Goal: Navigation & Orientation: Find specific page/section

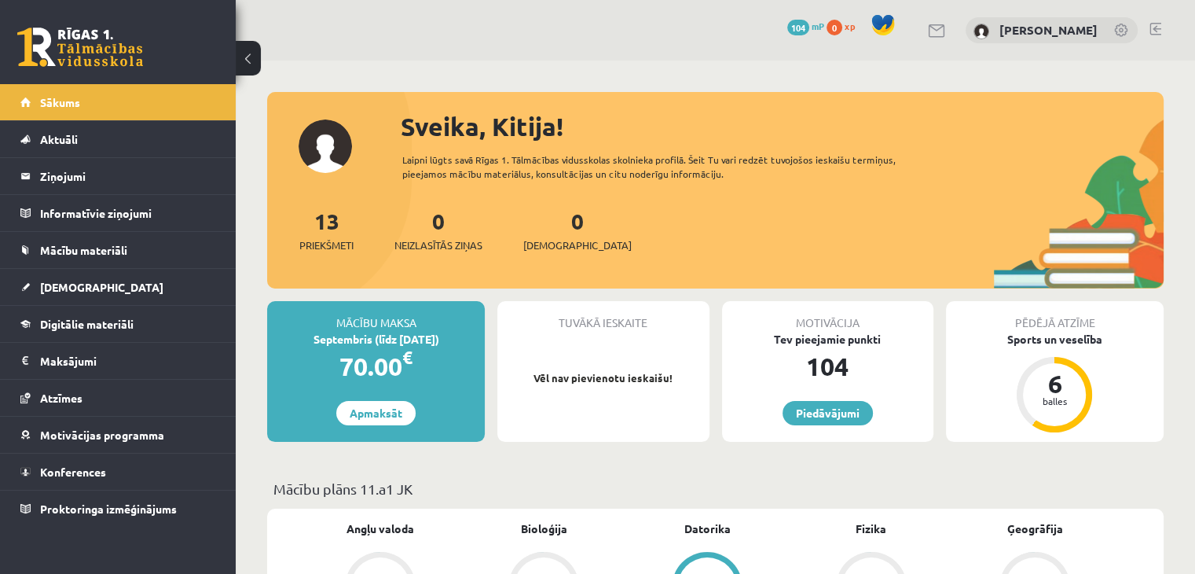
click at [1122, 27] on link at bounding box center [1122, 32] width 16 height 16
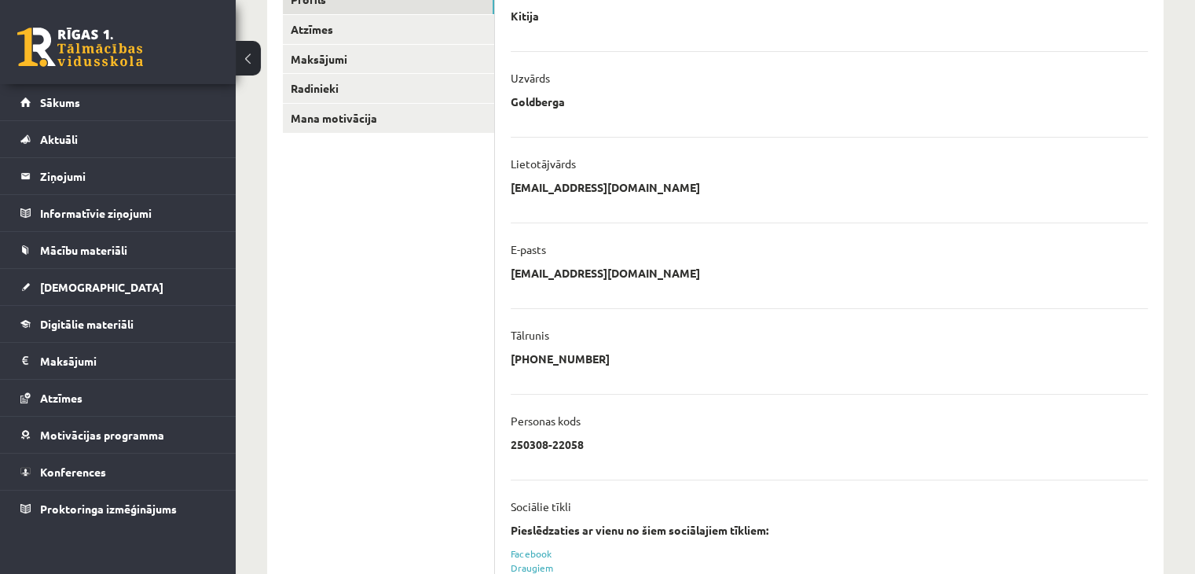
scroll to position [154, 0]
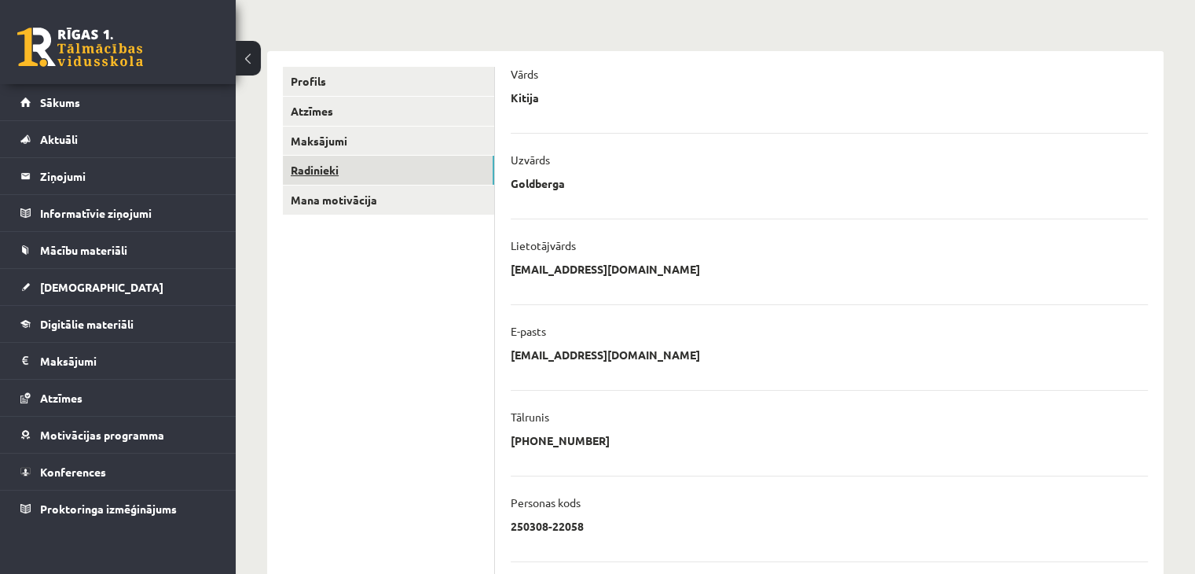
click at [376, 168] on link "Radinieki" at bounding box center [388, 170] width 211 height 29
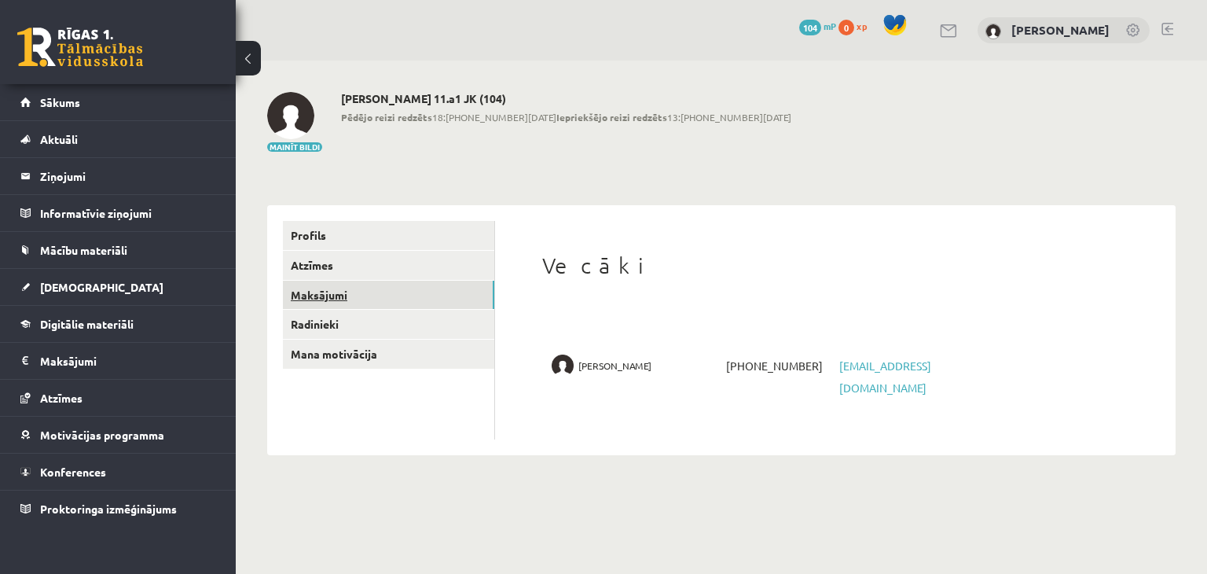
click at [352, 293] on link "Maksājumi" at bounding box center [388, 295] width 211 height 29
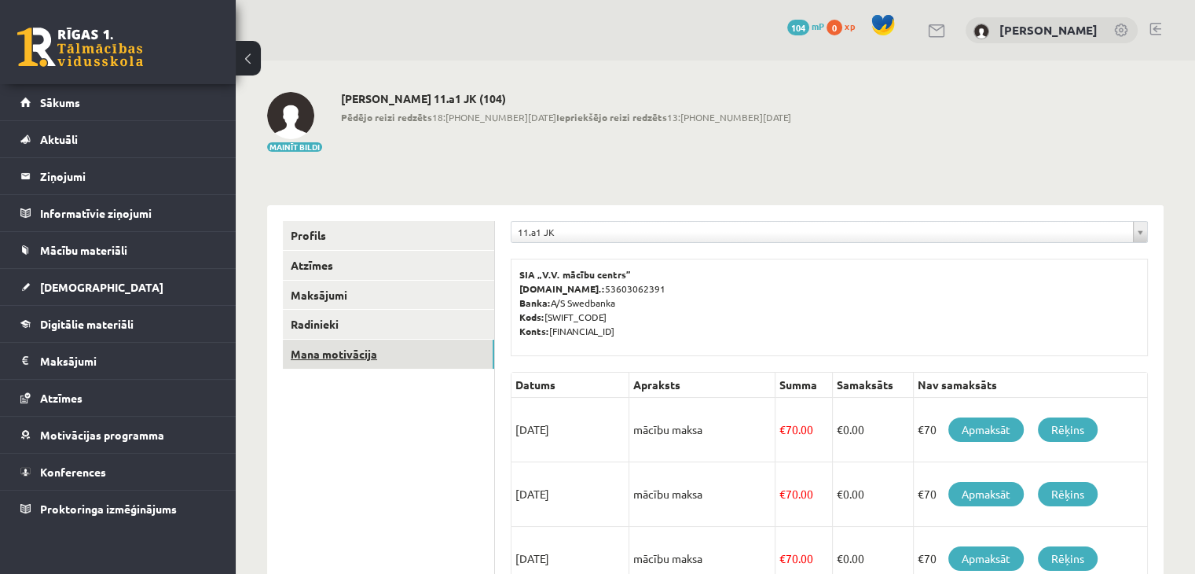
click at [369, 356] on link "Mana motivācija" at bounding box center [388, 354] width 211 height 29
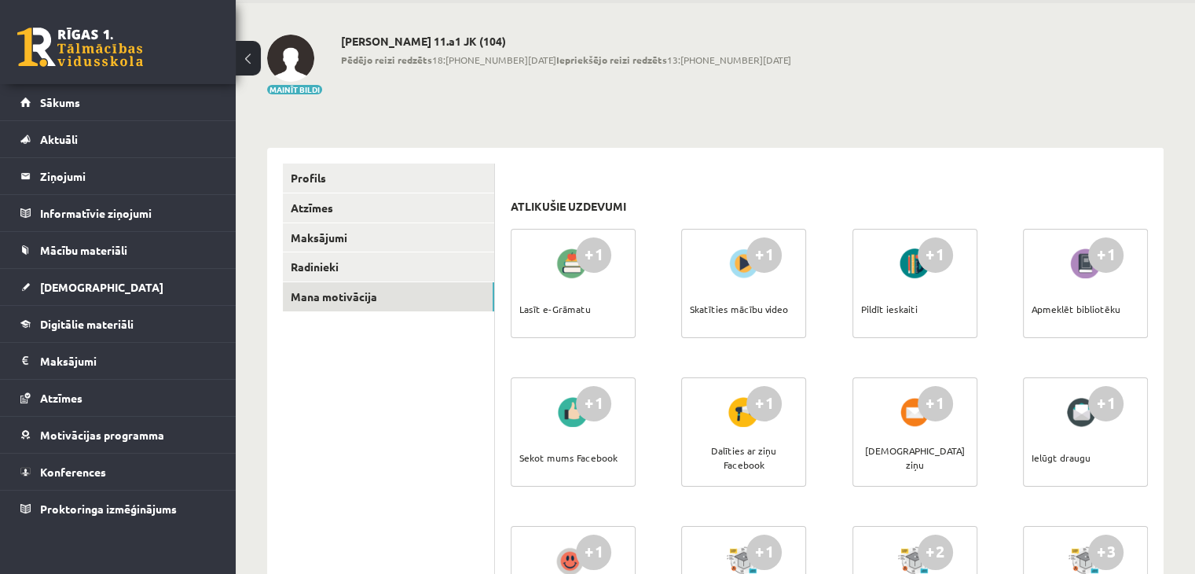
scroll to position [56, 0]
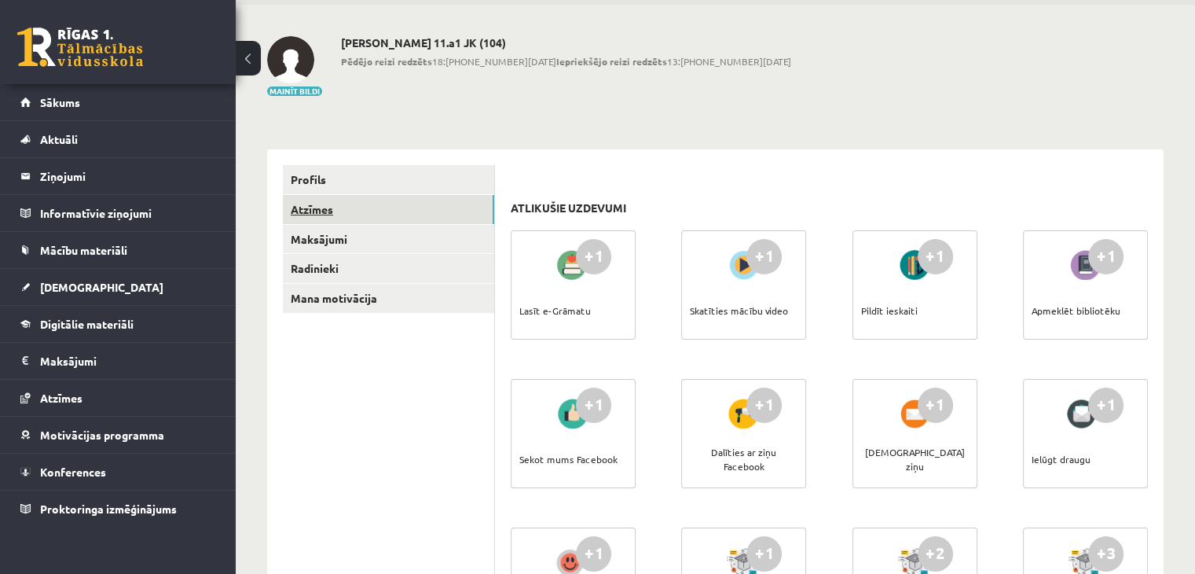
click at [385, 204] on link "Atzīmes" at bounding box center [388, 209] width 211 height 29
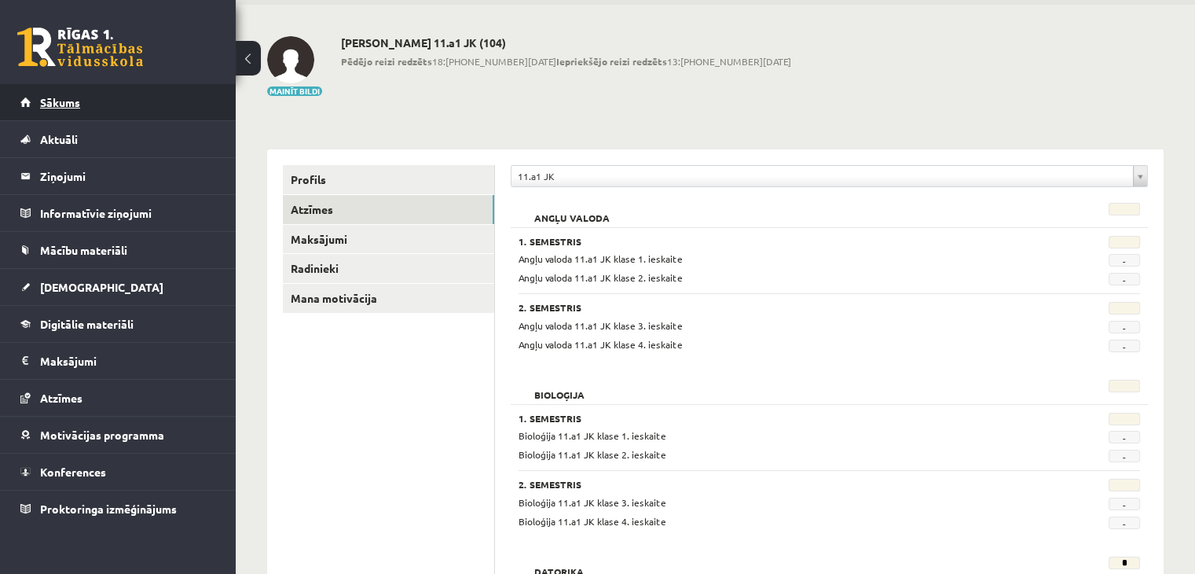
click at [122, 89] on link "Sākums" at bounding box center [118, 102] width 196 height 36
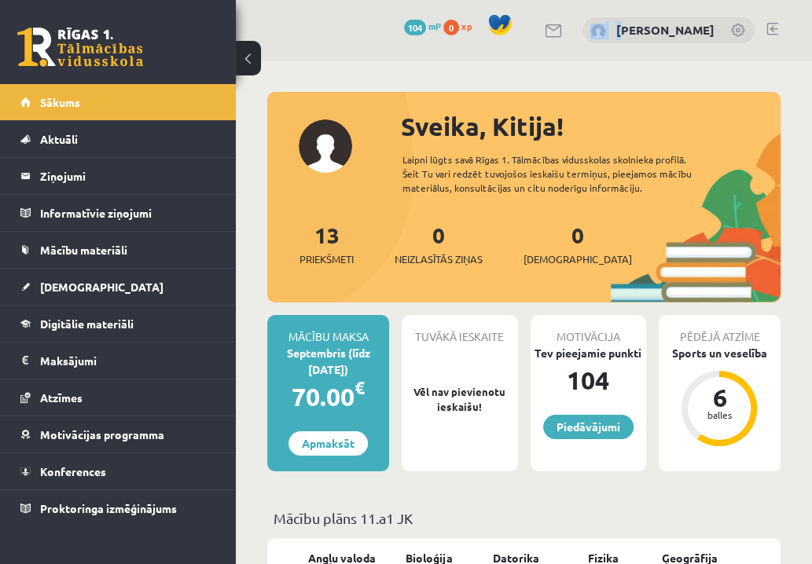
drag, startPoint x: 424, startPoint y: 1, endPoint x: 509, endPoint y: -61, distance: 104.5
click at [509, 0] on html "0 Dāvanas 104 mP 0 xp Kitija Goldberga Sākums Aktuāli Kā mācīties eSKOLĀ Kontak…" at bounding box center [406, 282] width 812 height 564
